Goal: Navigation & Orientation: Find specific page/section

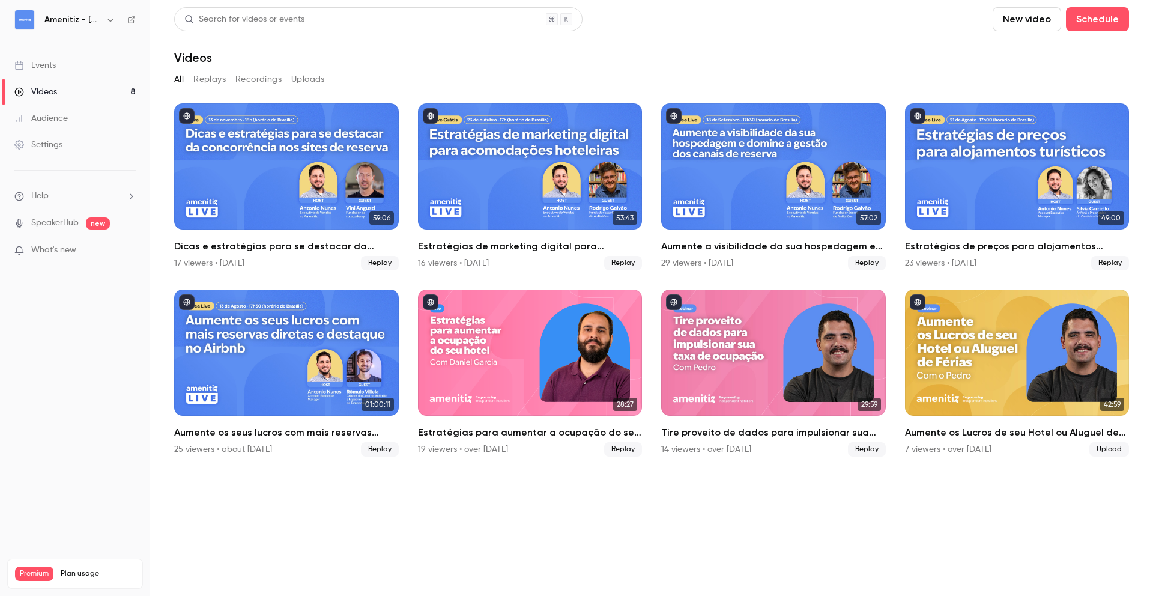
click at [109, 21] on icon "button" at bounding box center [111, 20] width 10 height 10
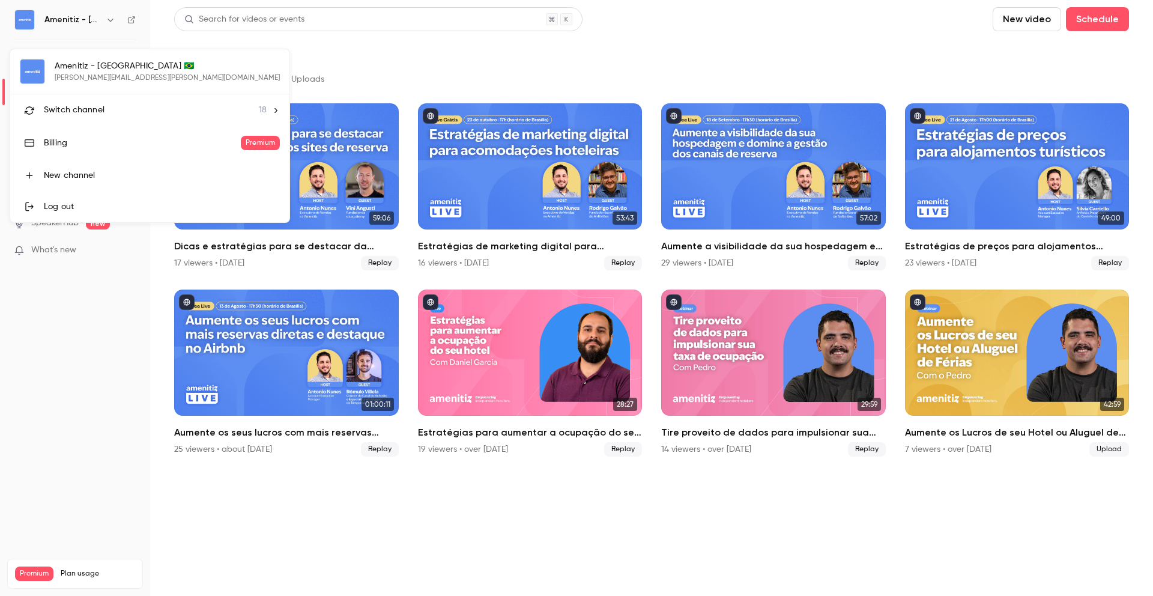
click at [113, 96] on li "Switch channel 18" at bounding box center [149, 110] width 279 height 32
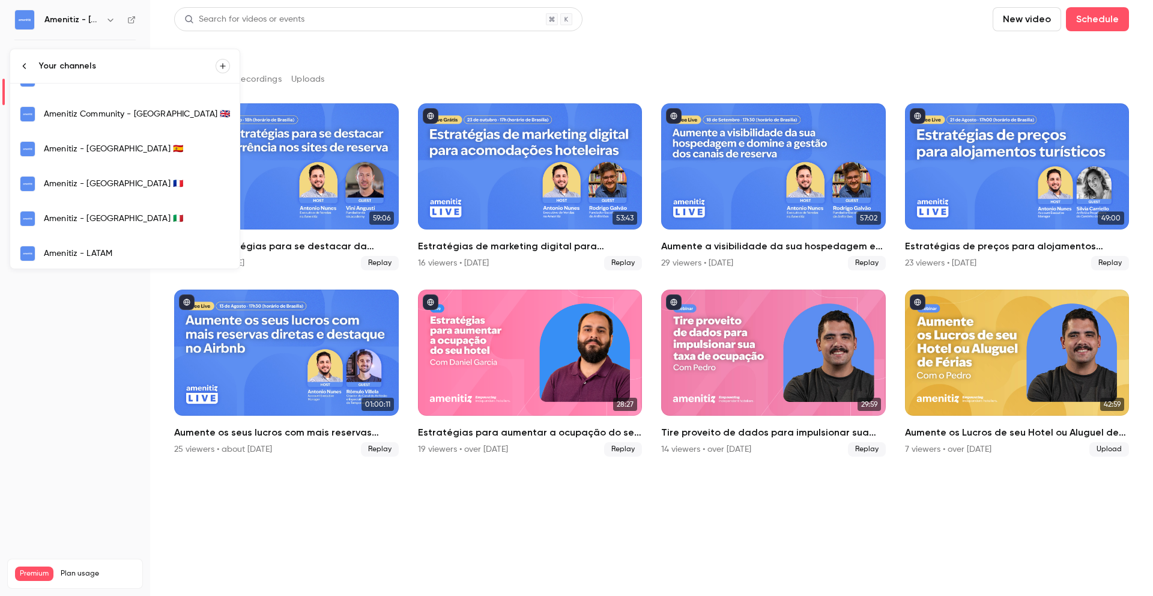
scroll to position [235, 0]
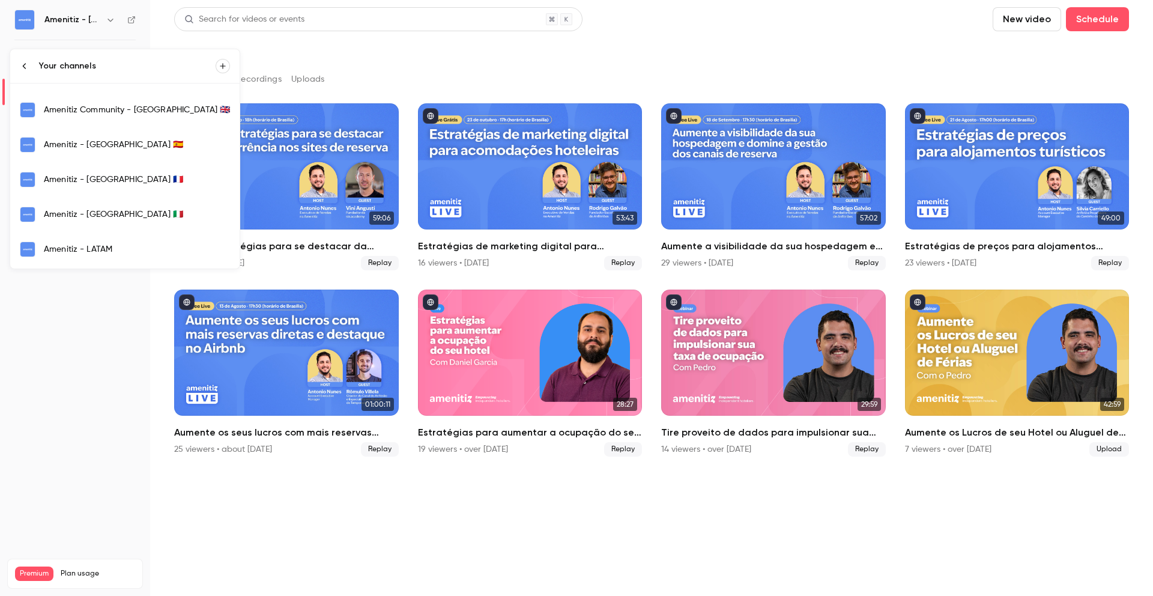
click at [121, 179] on div "Amenitiz - [GEOGRAPHIC_DATA] 🇫🇷" at bounding box center [137, 180] width 186 height 12
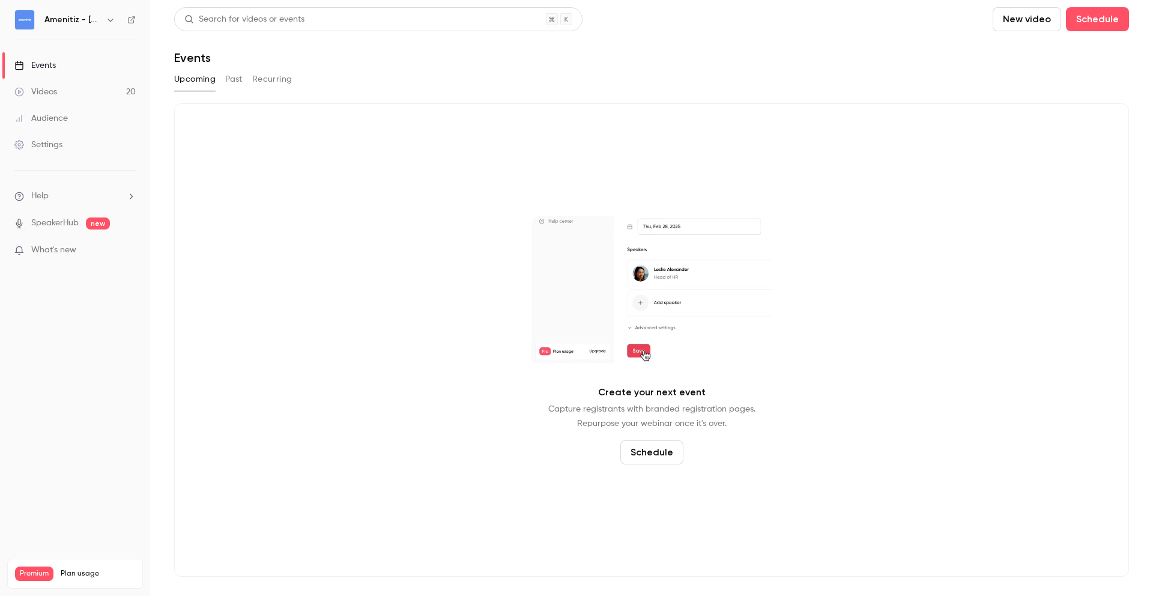
click at [235, 71] on button "Past" at bounding box center [233, 79] width 17 height 19
